Goal: Task Accomplishment & Management: Complete application form

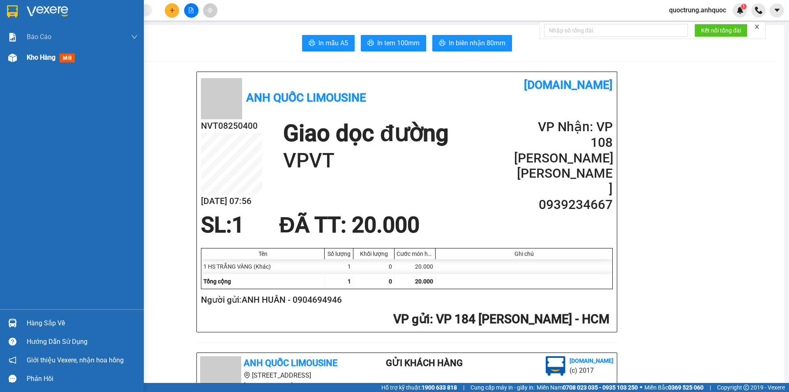
click at [18, 55] on div at bounding box center [12, 58] width 14 height 14
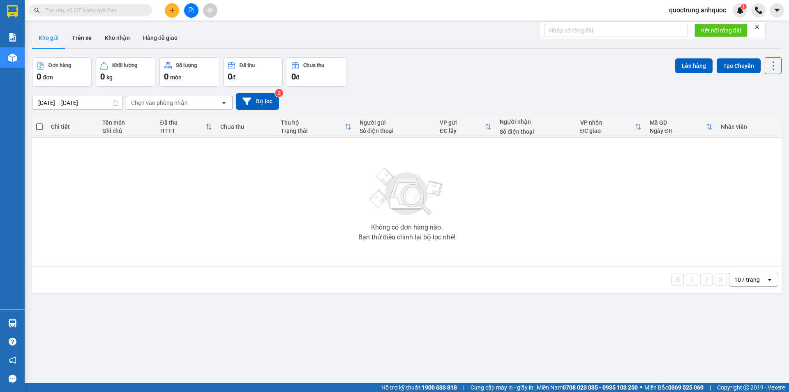
click at [758, 24] on icon "close" at bounding box center [757, 27] width 6 height 6
click at [183, 10] on div at bounding box center [191, 10] width 62 height 14
click at [187, 11] on button at bounding box center [191, 10] width 14 height 14
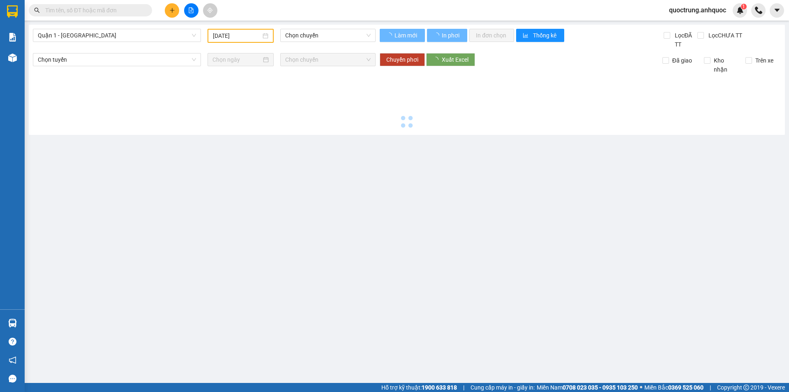
type input "[DATE]"
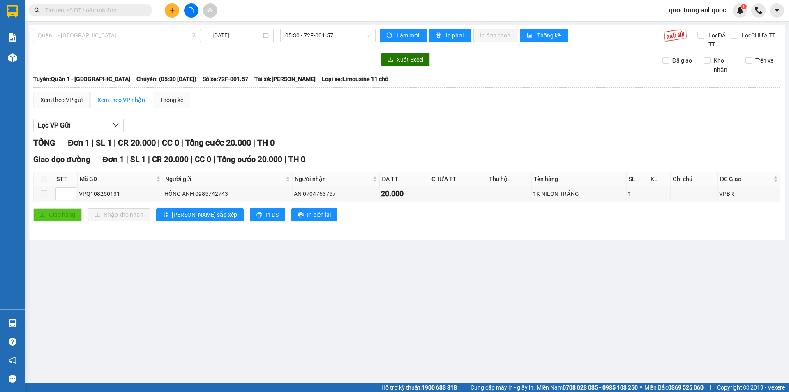
click at [81, 39] on span "Quận 1 - [GEOGRAPHIC_DATA]" at bounding box center [117, 35] width 158 height 12
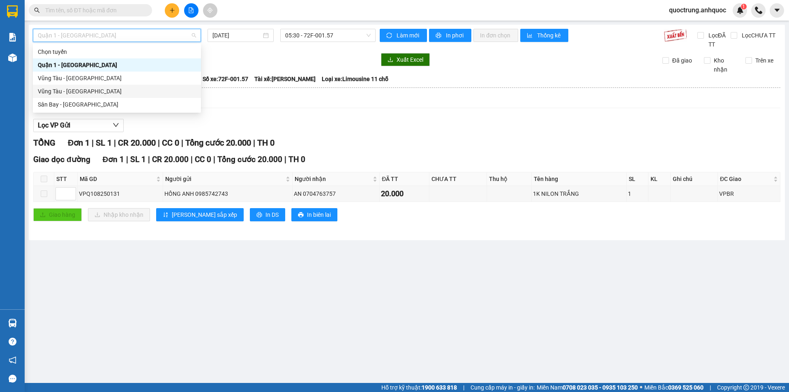
click at [66, 93] on div "Vũng Tàu - [GEOGRAPHIC_DATA]" at bounding box center [117, 91] width 158 height 9
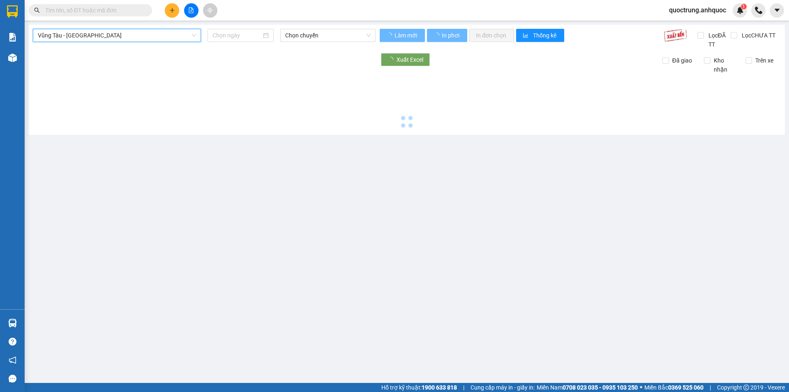
type input "[DATE]"
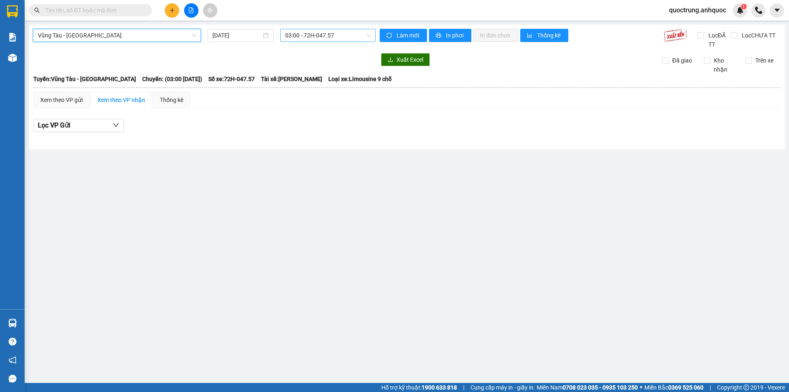
click at [339, 35] on span "03:00 - 72H-047.57" at bounding box center [328, 35] width 86 height 12
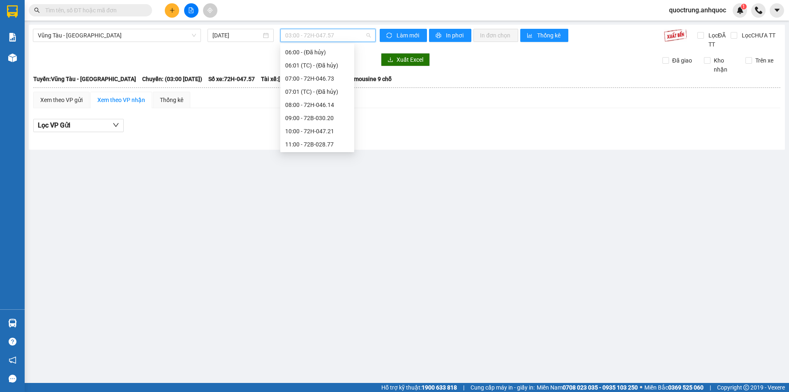
scroll to position [123, 0]
click at [304, 75] on div "07:00 - 72H-046.73" at bounding box center [317, 73] width 64 height 9
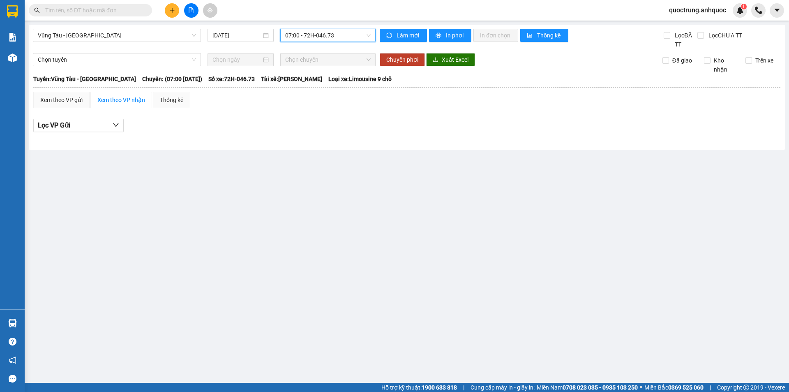
click at [315, 37] on span "07:00 - 72H-046.73" at bounding box center [328, 35] width 86 height 12
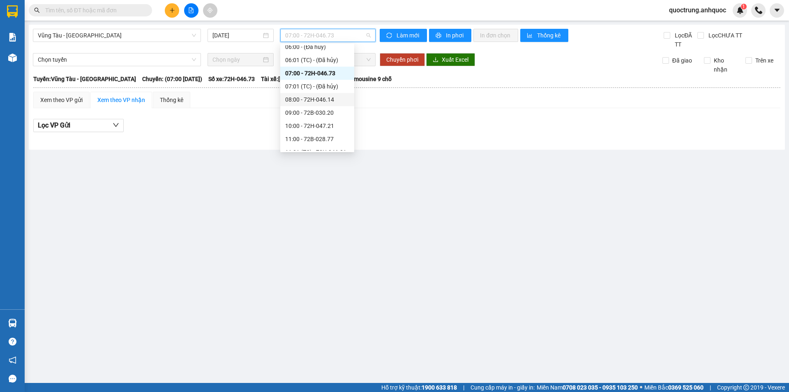
click at [322, 100] on div "08:00 - 72H-046.14" at bounding box center [317, 99] width 64 height 9
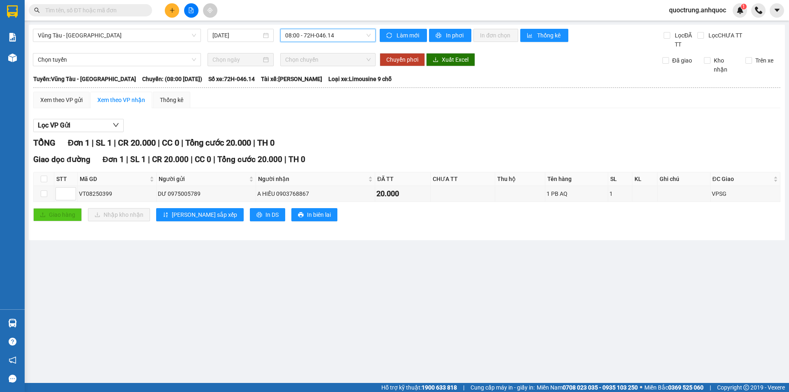
click at [311, 31] on span "08:00 - 72H-046.14" at bounding box center [328, 35] width 86 height 12
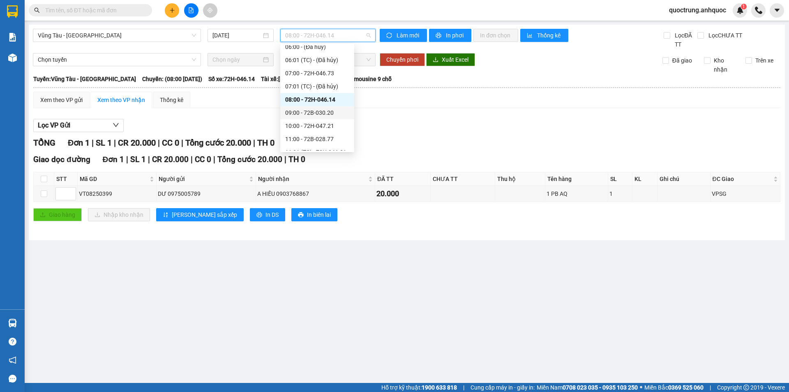
click at [316, 111] on div "09:00 - 72B-030.20" at bounding box center [317, 112] width 64 height 9
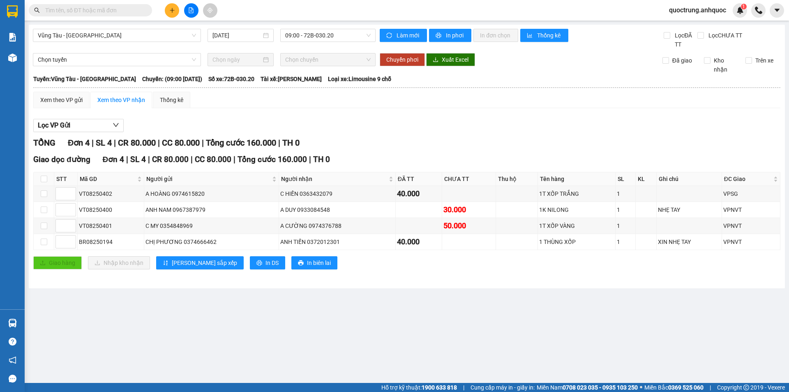
click at [108, 14] on input "text" at bounding box center [93, 10] width 97 height 9
click at [174, 12] on icon "plus" at bounding box center [172, 10] width 6 height 6
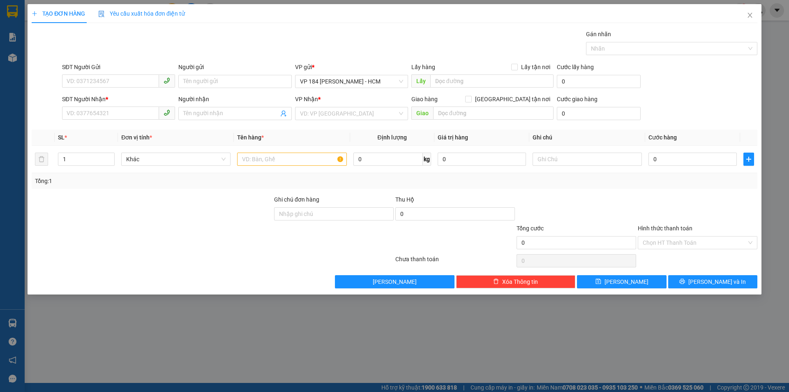
click at [111, 74] on div "SĐT Người Gửi" at bounding box center [118, 68] width 113 height 12
click at [111, 76] on input "SĐT Người Gửi" at bounding box center [110, 80] width 97 height 13
type input "0909681312"
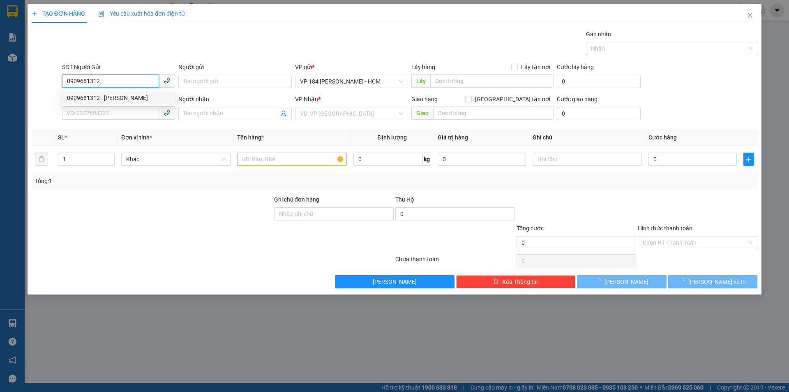
click at [113, 96] on div "0909681312 - [PERSON_NAME]" at bounding box center [118, 97] width 103 height 9
type input "[PERSON_NAME]"
type input "0785005788"
type input "CHỊ [PERSON_NAME]"
type input "VPVT"
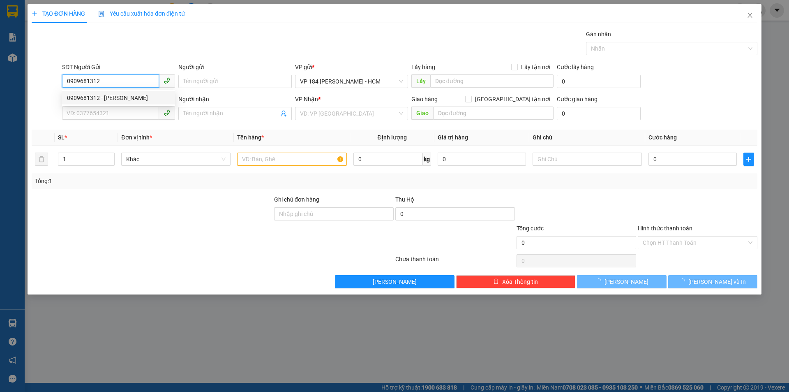
type input "TM 10/8 VP 184 HẢO"
type input "50.000"
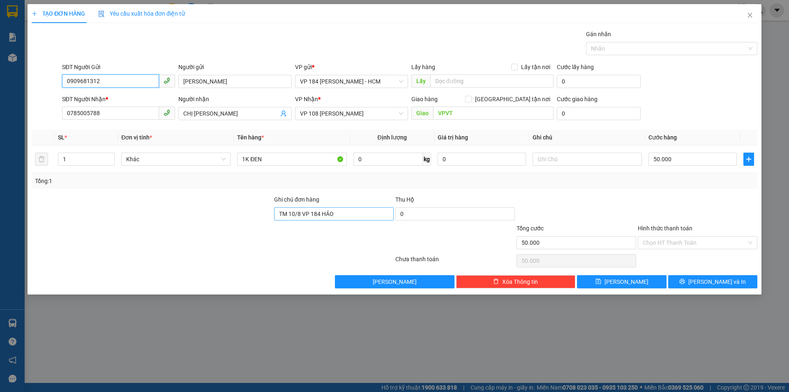
type input "0909681312"
drag, startPoint x: 350, startPoint y: 210, endPoint x: 231, endPoint y: 210, distance: 118.8
click at [232, 210] on div "Ghi chú đơn hàng TM 10/8 VP 184 HẢO Thu Hộ 0" at bounding box center [395, 209] width 728 height 29
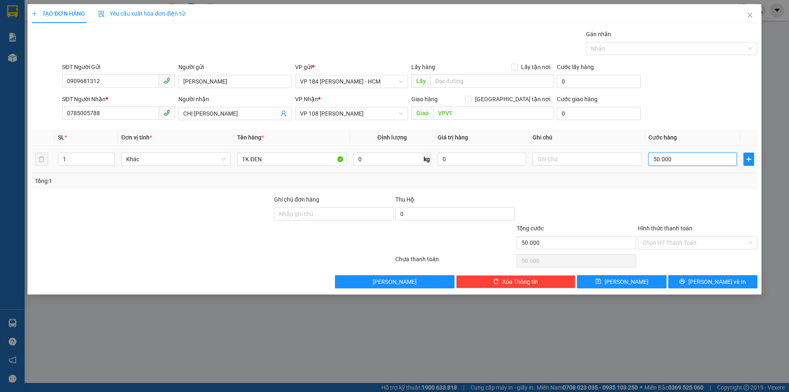
click at [690, 156] on input "50.000" at bounding box center [693, 159] width 88 height 13
type input "4"
type input "40"
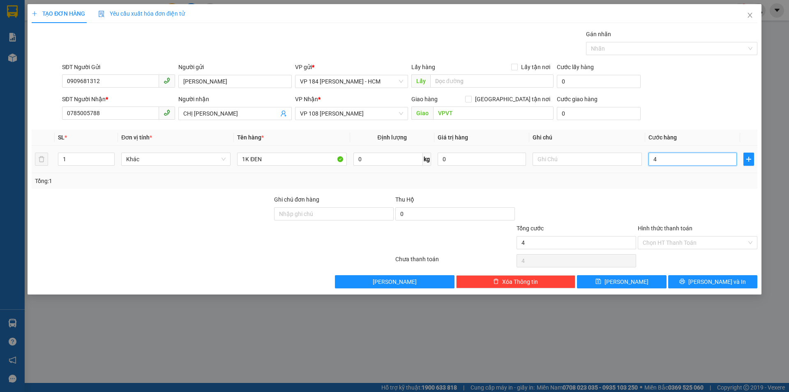
type input "40"
type input "400"
type input "4.000"
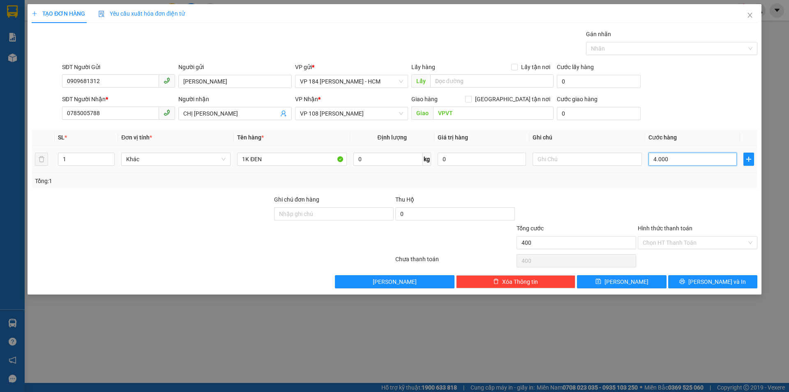
type input "4.000"
type input "40.000"
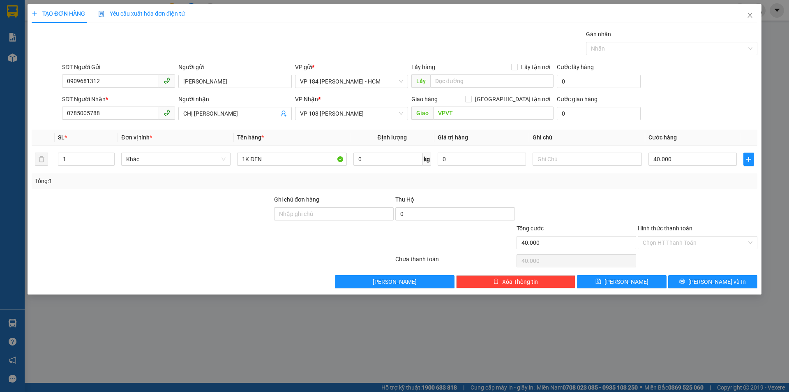
click at [699, 251] on div "Hình thức thanh toán Chọn HT Thanh Toán" at bounding box center [698, 238] width 120 height 29
click at [695, 243] on input "Hình thức thanh toán" at bounding box center [695, 242] width 104 height 12
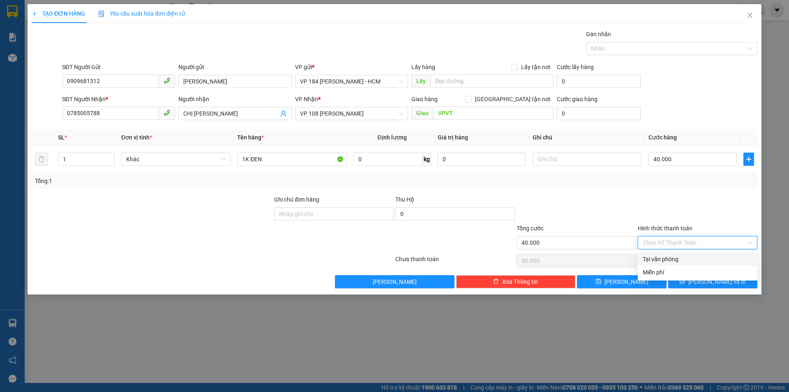
click at [696, 259] on div "Tại văn phòng" at bounding box center [698, 258] width 110 height 9
type input "0"
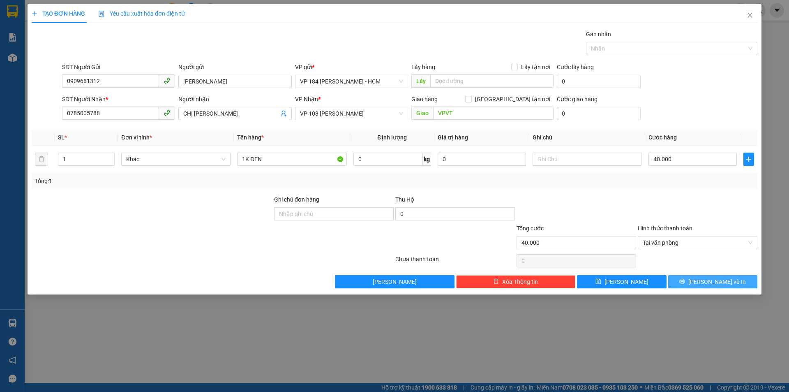
click at [685, 282] on icon "printer" at bounding box center [682, 281] width 5 height 5
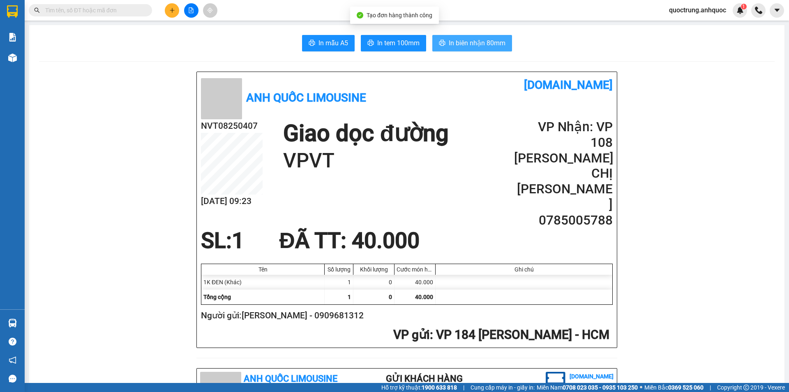
click at [464, 46] on span "In biên nhận 80mm" at bounding box center [477, 43] width 57 height 10
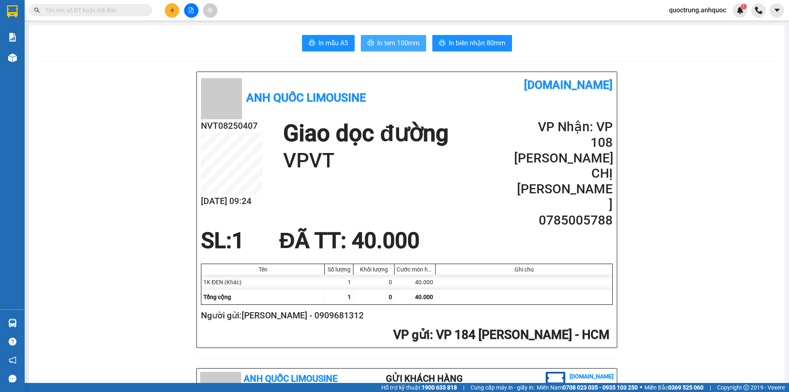
click at [400, 40] on span "In tem 100mm" at bounding box center [398, 43] width 42 height 10
